Goal: Information Seeking & Learning: Learn about a topic

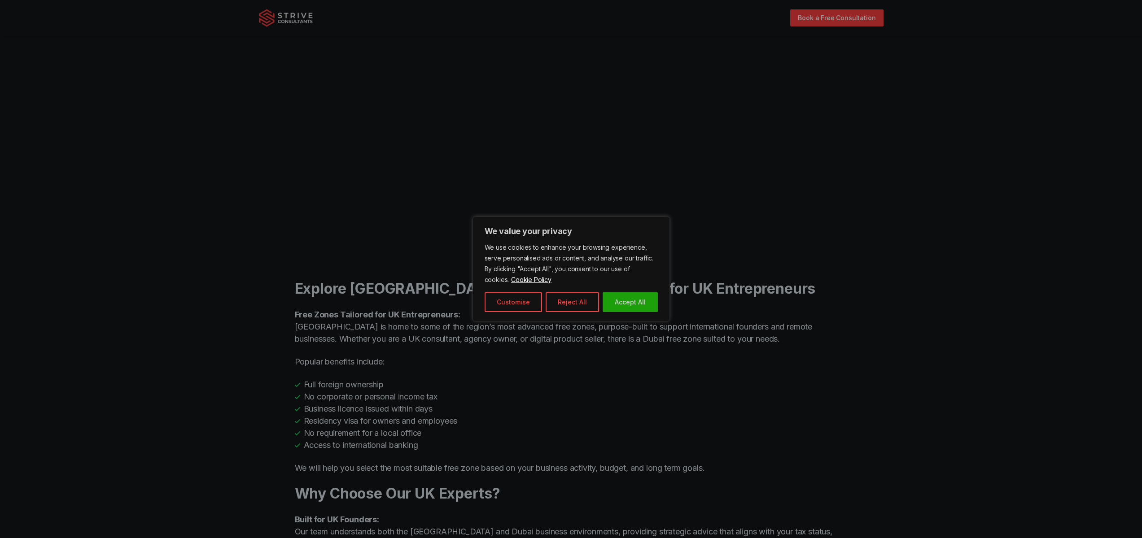
scroll to position [361, 0]
click at [564, 295] on button "Reject All" at bounding box center [572, 303] width 53 height 20
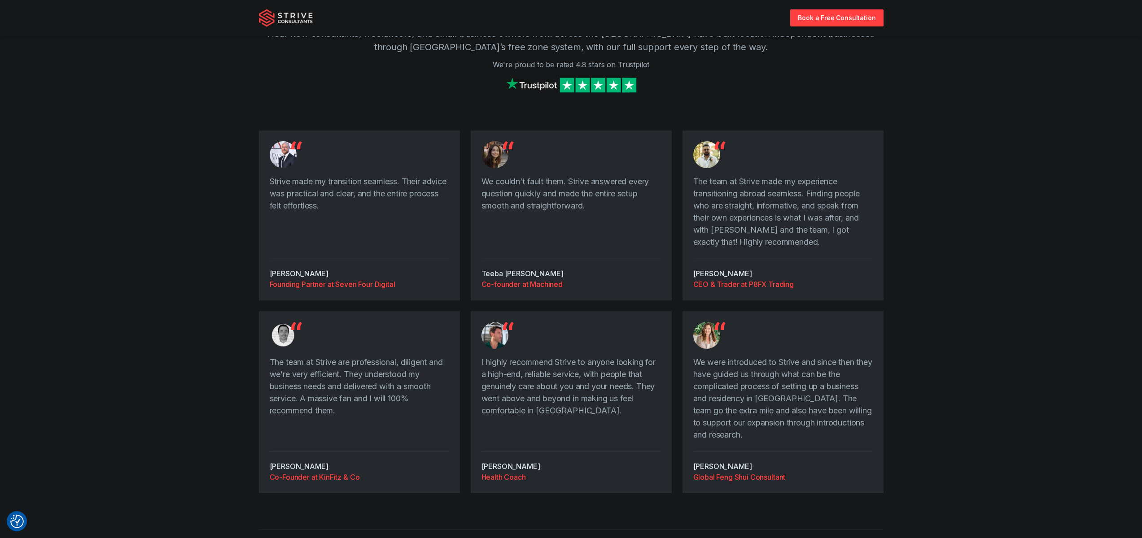
scroll to position [1043, 0]
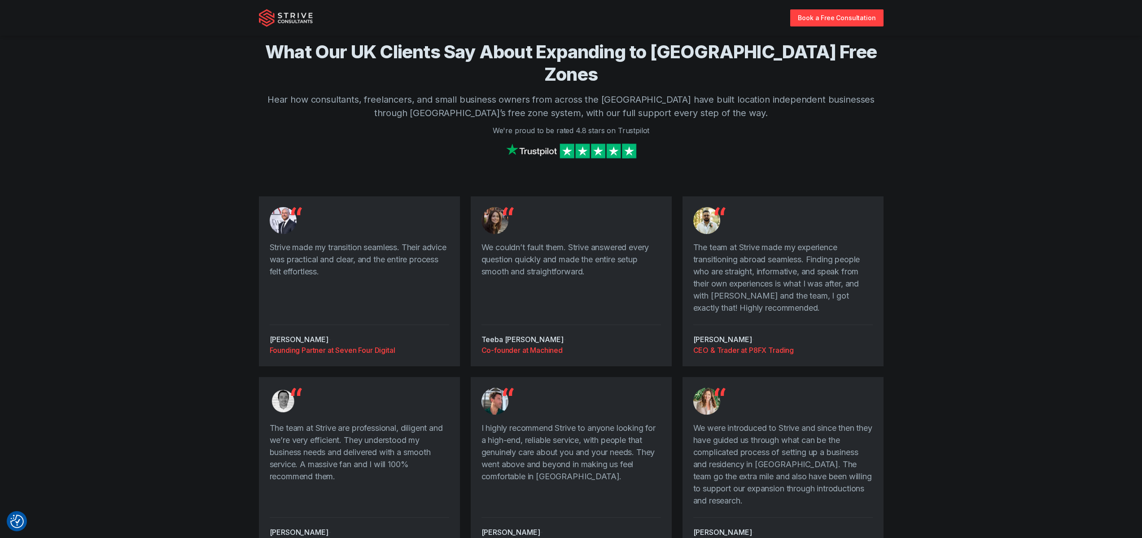
click at [288, 19] on img "Strive Consultants" at bounding box center [286, 18] width 54 height 18
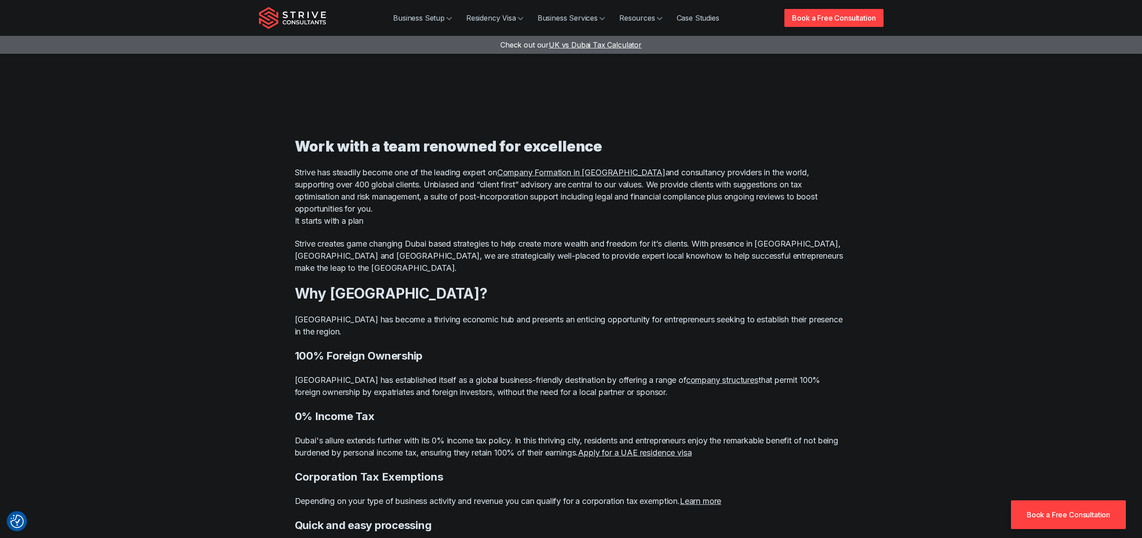
scroll to position [643, 0]
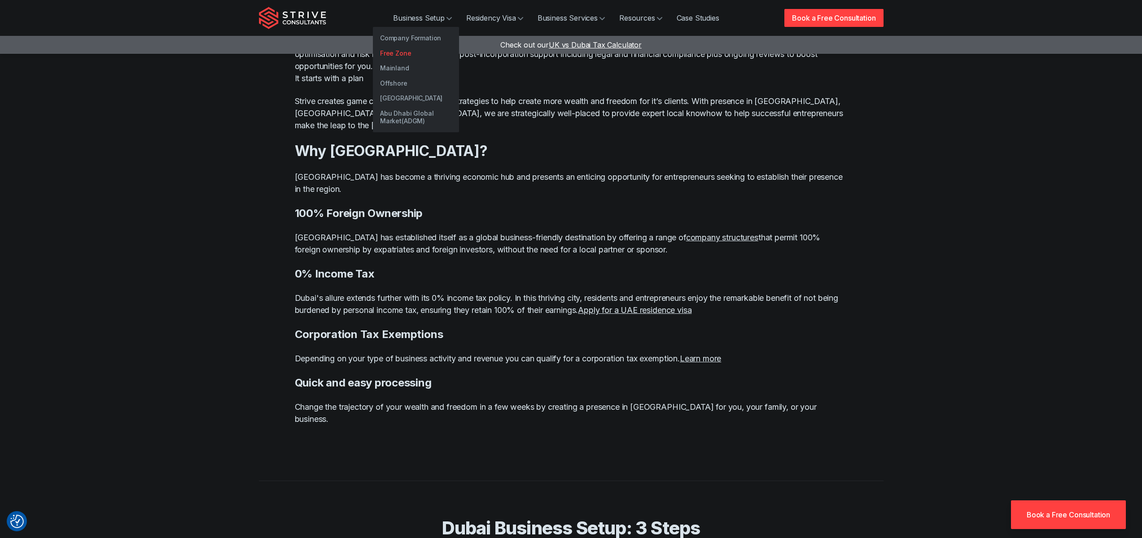
click at [389, 53] on link "Free Zone" at bounding box center [416, 53] width 86 height 15
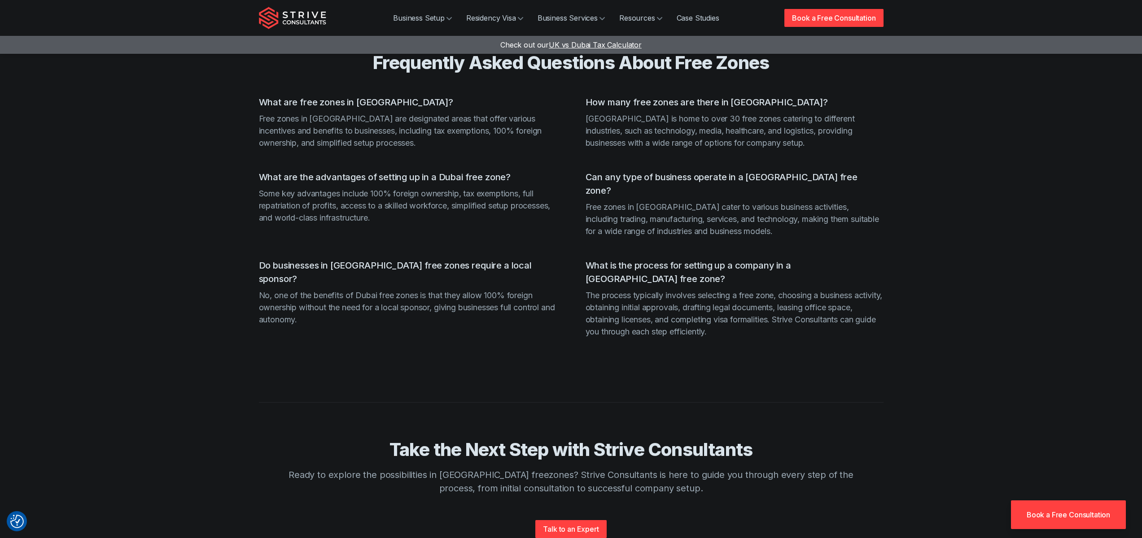
scroll to position [2301, 0]
